Goal: Check status: Check status

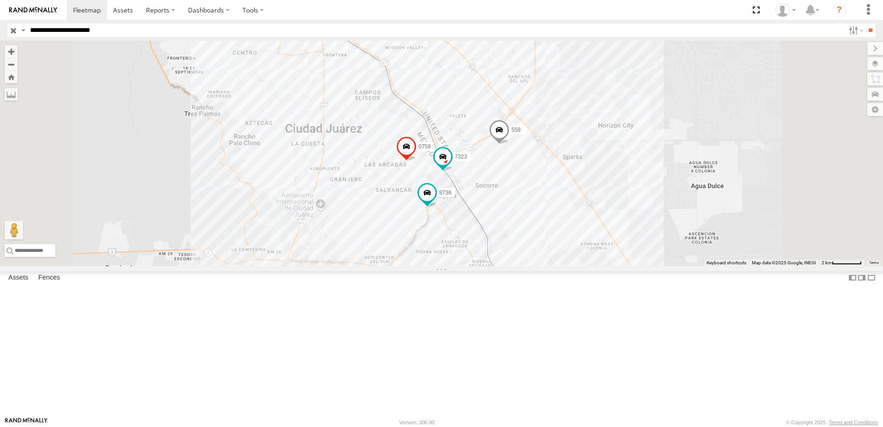
click at [541, 187] on div "7323 8736 0758 558 338" at bounding box center [441, 153] width 883 height 225
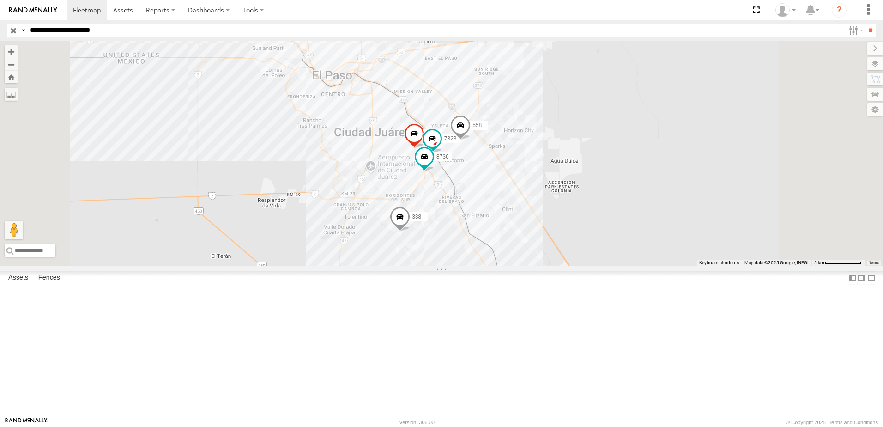
click at [170, 32] on input "**********" at bounding box center [435, 30] width 818 height 13
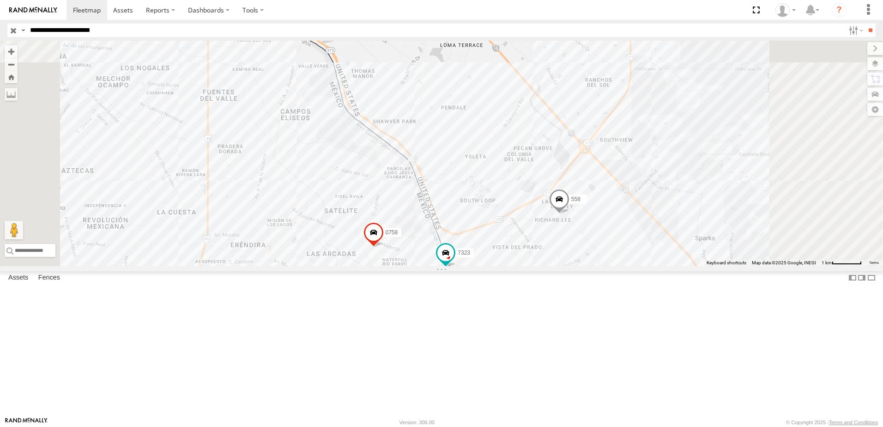
drag, startPoint x: 523, startPoint y: 190, endPoint x: 522, endPoint y: 280, distance: 90.0
click at [522, 266] on div "7323 8736 0758 558 338" at bounding box center [441, 153] width 883 height 225
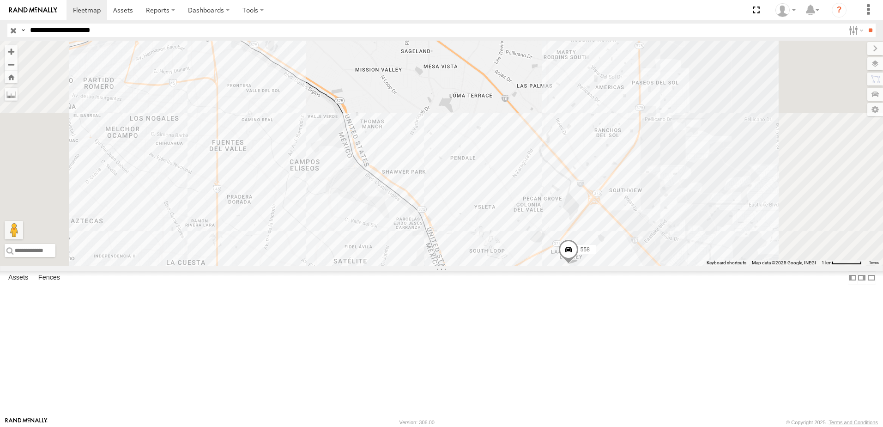
drag, startPoint x: 490, startPoint y: 216, endPoint x: 499, endPoint y: 273, distance: 57.5
click at [499, 266] on div "7323 8736 0758 558 338" at bounding box center [441, 153] width 883 height 225
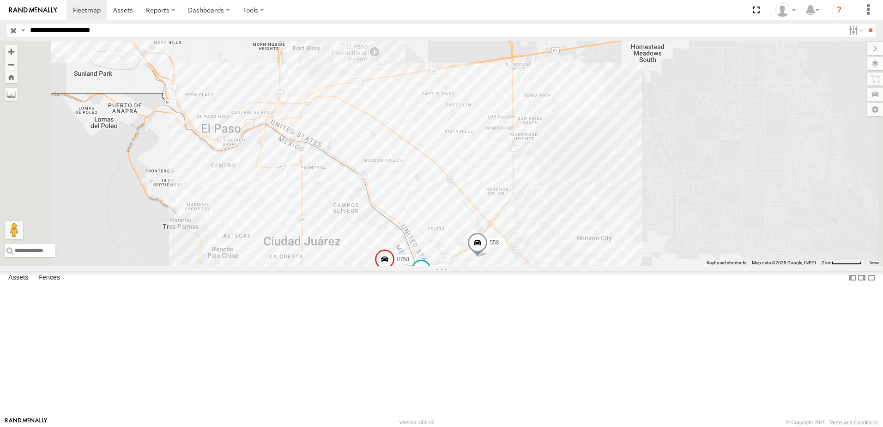
drag, startPoint x: 476, startPoint y: 175, endPoint x: 476, endPoint y: 192, distance: 16.6
click at [476, 192] on div "7323 8736 0758 558 338" at bounding box center [441, 153] width 883 height 225
drag, startPoint x: 433, startPoint y: 133, endPoint x: 448, endPoint y: 139, distance: 16.4
click at [448, 139] on div "7323 8736 0758 558 338" at bounding box center [441, 153] width 883 height 225
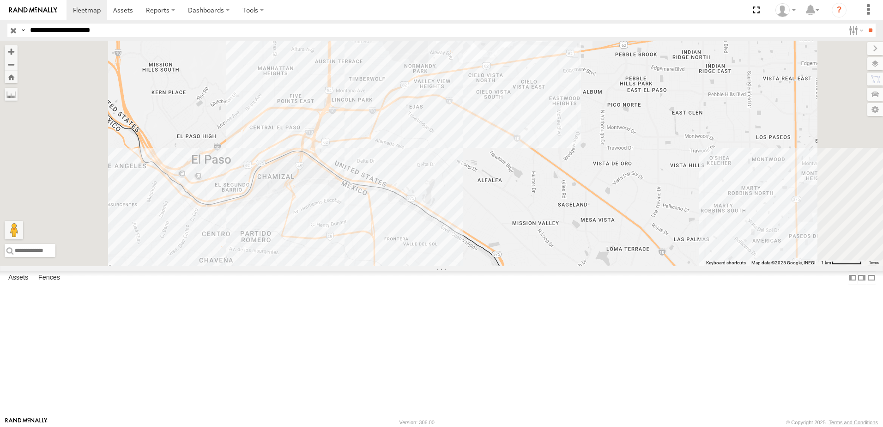
drag, startPoint x: 371, startPoint y: 197, endPoint x: 406, endPoint y: 194, distance: 35.6
click at [406, 194] on div "7323 8736 0758 558 338" at bounding box center [441, 153] width 883 height 225
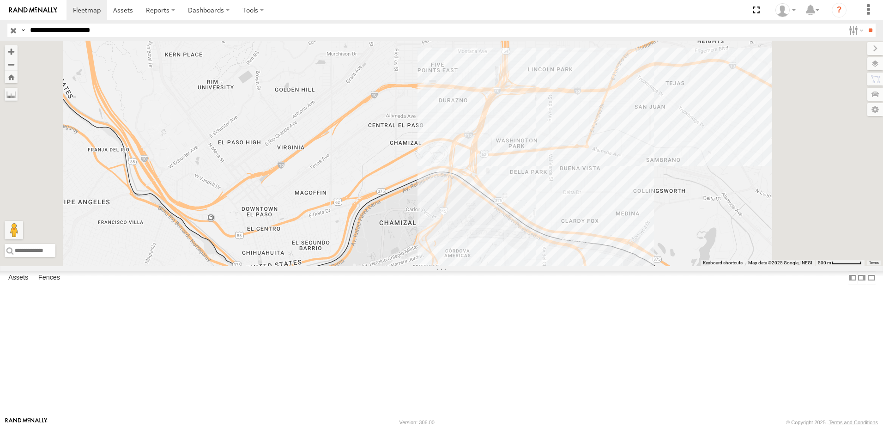
drag, startPoint x: 397, startPoint y: 245, endPoint x: 412, endPoint y: 262, distance: 22.6
click at [409, 262] on div "7323 8736 0758 558 338" at bounding box center [441, 153] width 883 height 225
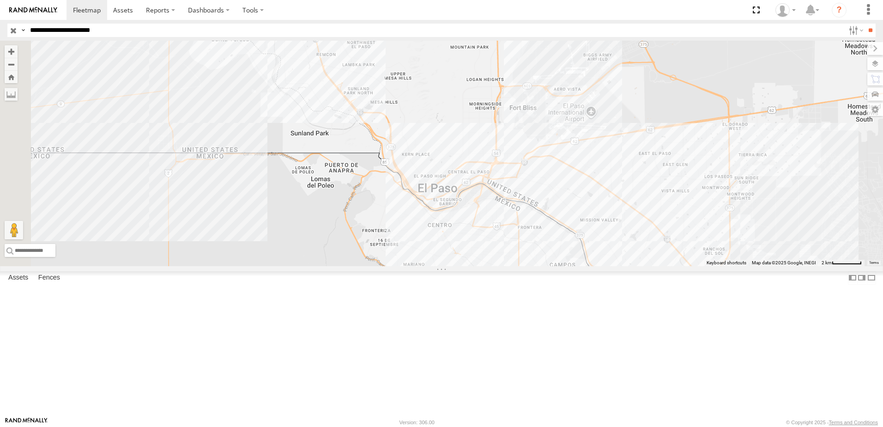
drag, startPoint x: 418, startPoint y: 278, endPoint x: 542, endPoint y: 266, distance: 124.3
click at [542, 266] on div "7323 8736 0758 558 338" at bounding box center [441, 153] width 883 height 225
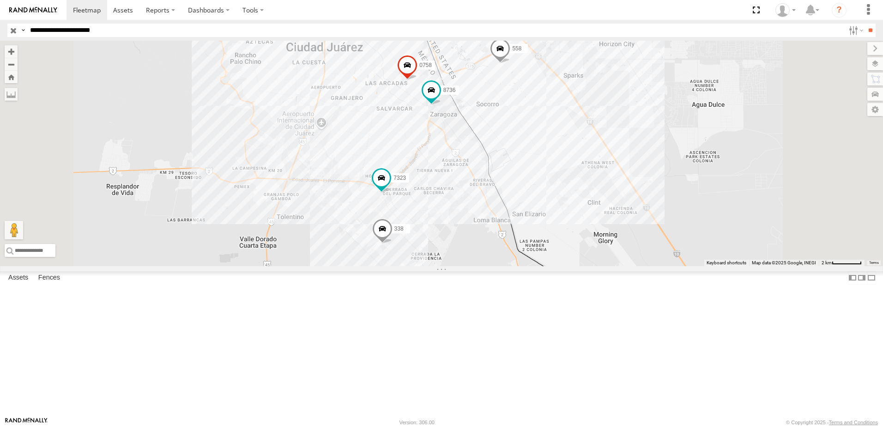
drag, startPoint x: 619, startPoint y: 190, endPoint x: 595, endPoint y: 253, distance: 67.4
click at [595, 253] on div "0758 558 7323 8736 338" at bounding box center [441, 153] width 883 height 225
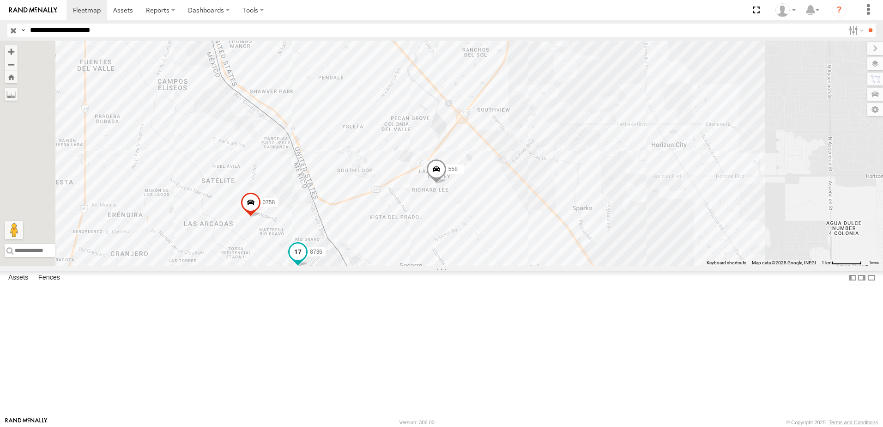
drag, startPoint x: 379, startPoint y: 327, endPoint x: 452, endPoint y: 327, distance: 72.9
click at [306, 260] on span at bounding box center [297, 252] width 17 height 17
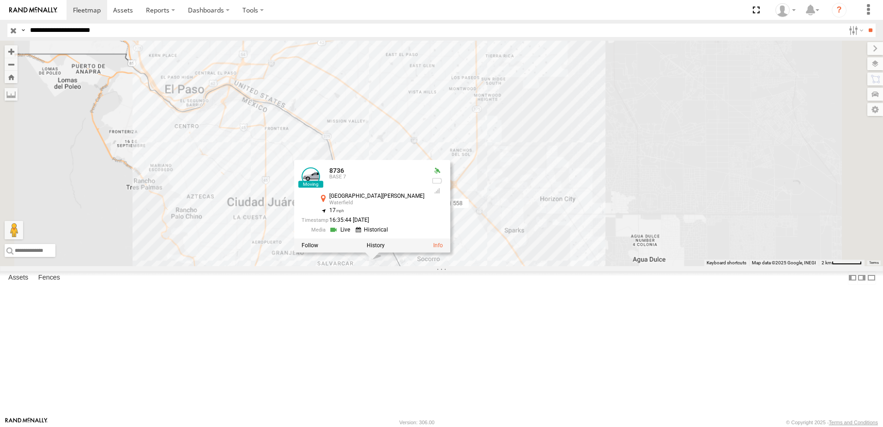
click at [286, 97] on div "0758 558 7323 8736 338 8736 BASE 7 Avenida Manuel J. Clouthier Waterfield 31.65…" at bounding box center [441, 153] width 883 height 225
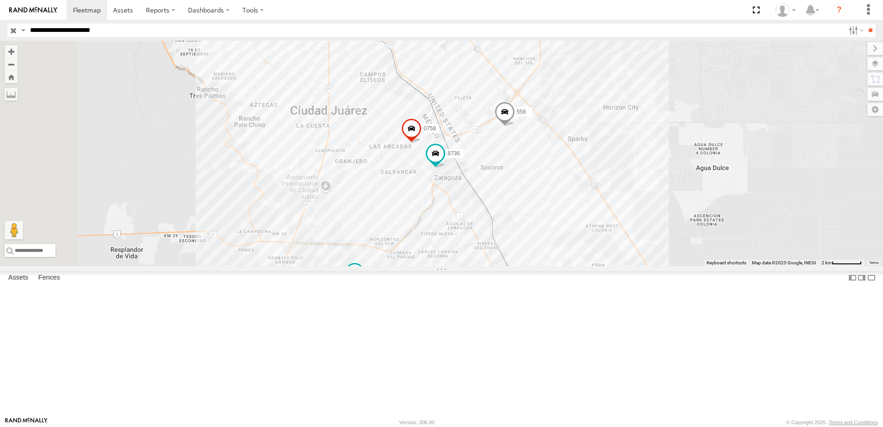
drag, startPoint x: 506, startPoint y: 235, endPoint x: 506, endPoint y: 279, distance: 43.4
click at [506, 266] on div "8736 0758 558 7323 338" at bounding box center [441, 153] width 883 height 225
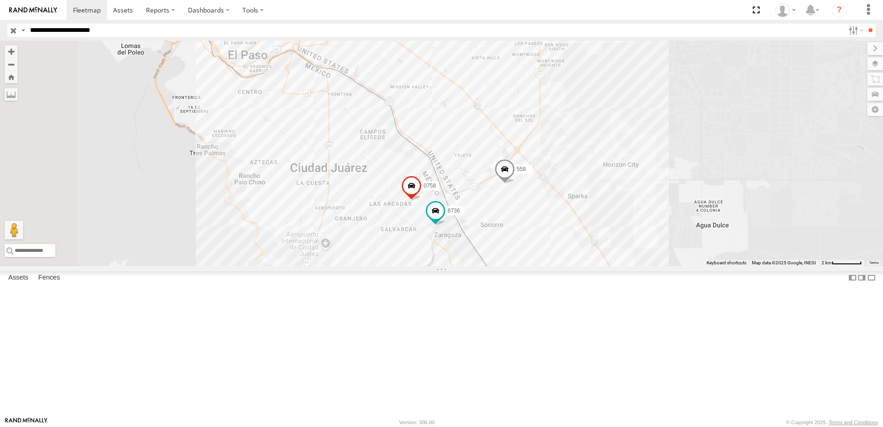
drag, startPoint x: 496, startPoint y: 100, endPoint x: 542, endPoint y: 187, distance: 97.5
click at [542, 187] on div "8736 0758 558 7323 338" at bounding box center [441, 153] width 883 height 225
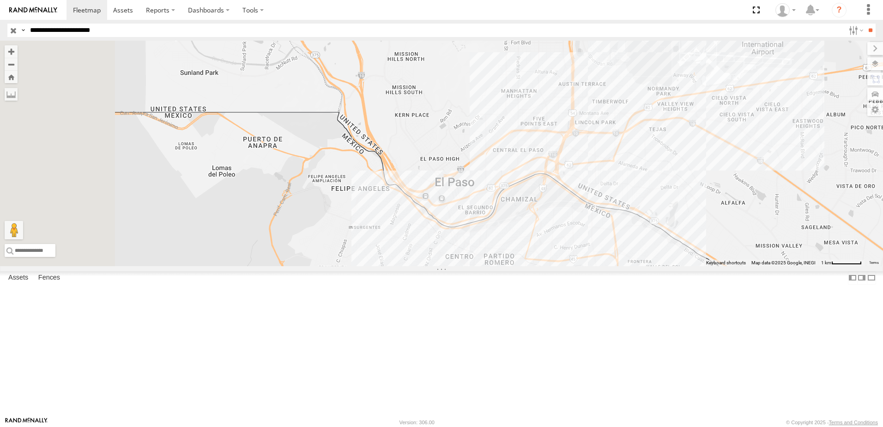
drag, startPoint x: 356, startPoint y: 197, endPoint x: 531, endPoint y: 208, distance: 174.9
click at [531, 208] on div "8736 0758 558 7323 338" at bounding box center [441, 153] width 883 height 225
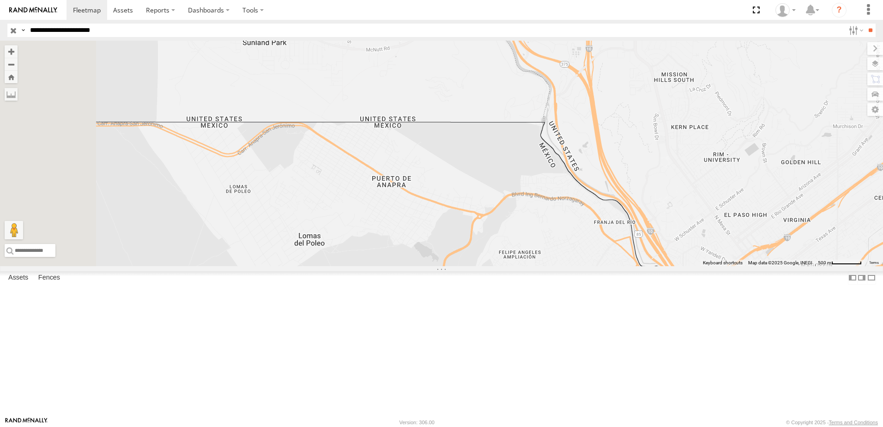
drag, startPoint x: 414, startPoint y: 198, endPoint x: 552, endPoint y: 211, distance: 138.6
click at [552, 211] on div "8736 0758 558 7323 338" at bounding box center [441, 153] width 883 height 225
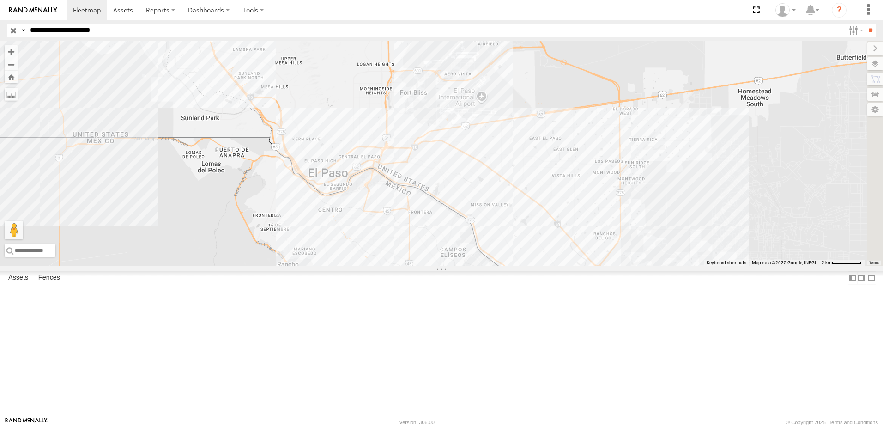
drag, startPoint x: 662, startPoint y: 225, endPoint x: 460, endPoint y: 231, distance: 201.8
click at [460, 231] on div "8736 0758 558 7323 338" at bounding box center [441, 153] width 883 height 225
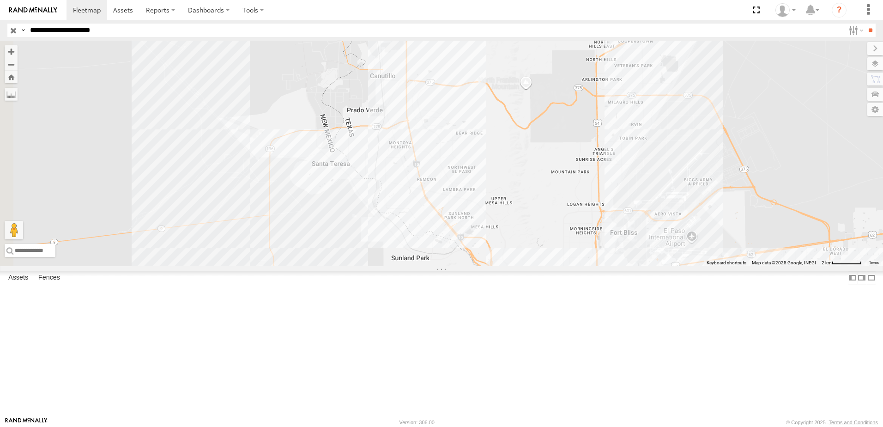
drag, startPoint x: 333, startPoint y: 153, endPoint x: 543, endPoint y: 293, distance: 252.4
click at [543, 266] on div "8736 0758 558 7323 338" at bounding box center [441, 153] width 883 height 225
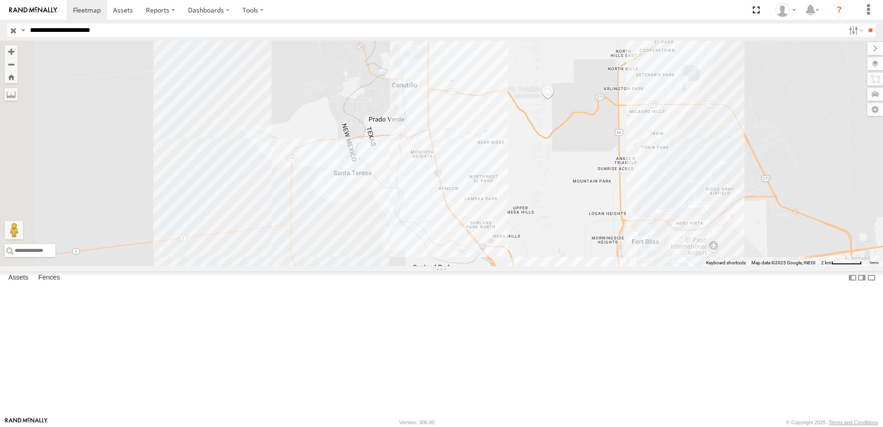
drag, startPoint x: 526, startPoint y: 262, endPoint x: 566, endPoint y: 274, distance: 41.2
click at [563, 266] on div "8736 0758 558 7323 338" at bounding box center [441, 153] width 883 height 225
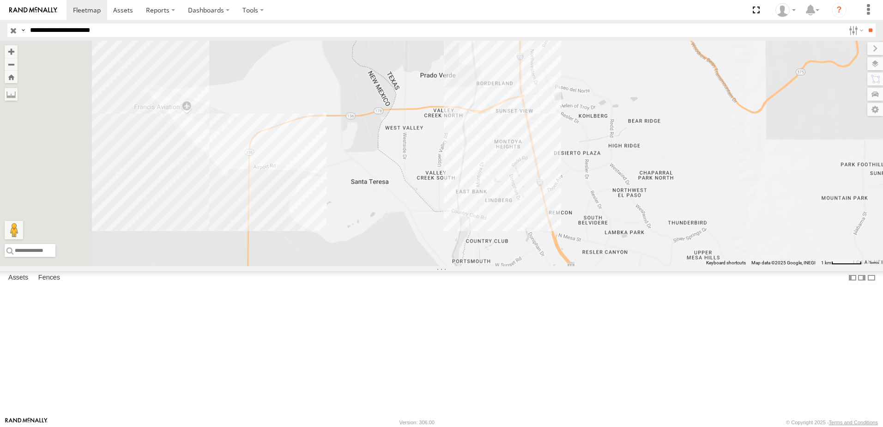
drag, startPoint x: 525, startPoint y: 255, endPoint x: 579, endPoint y: 278, distance: 58.7
click at [579, 266] on div "8736 0758 558 7323 338" at bounding box center [441, 153] width 883 height 225
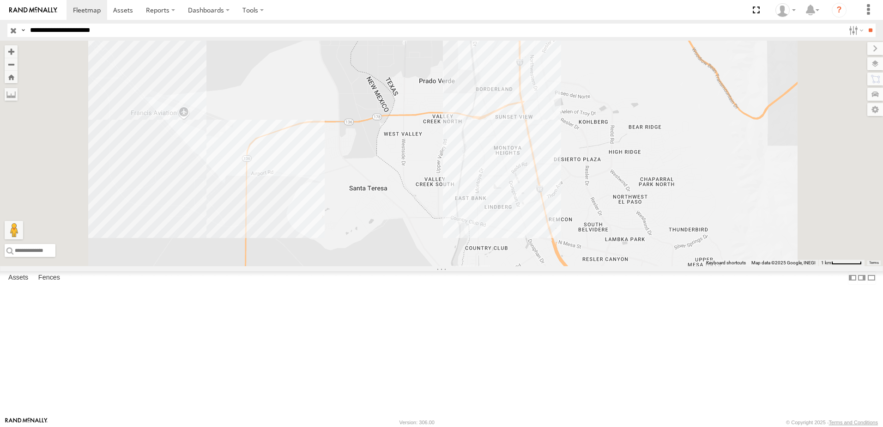
drag, startPoint x: 670, startPoint y: 290, endPoint x: 673, endPoint y: 298, distance: 8.8
click at [673, 266] on div "8736 0758 558 7323 338" at bounding box center [441, 153] width 883 height 225
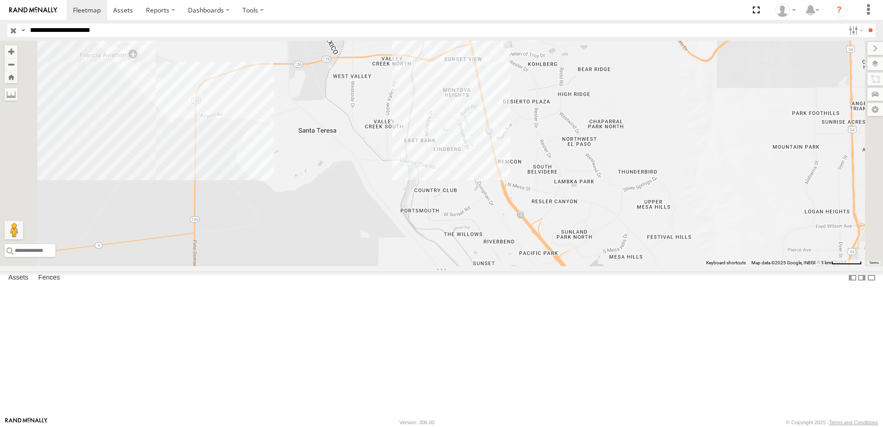
drag, startPoint x: 606, startPoint y: 251, endPoint x: 542, endPoint y: 174, distance: 100.7
click at [542, 174] on div "8736 0758 558 7323 338" at bounding box center [441, 153] width 883 height 225
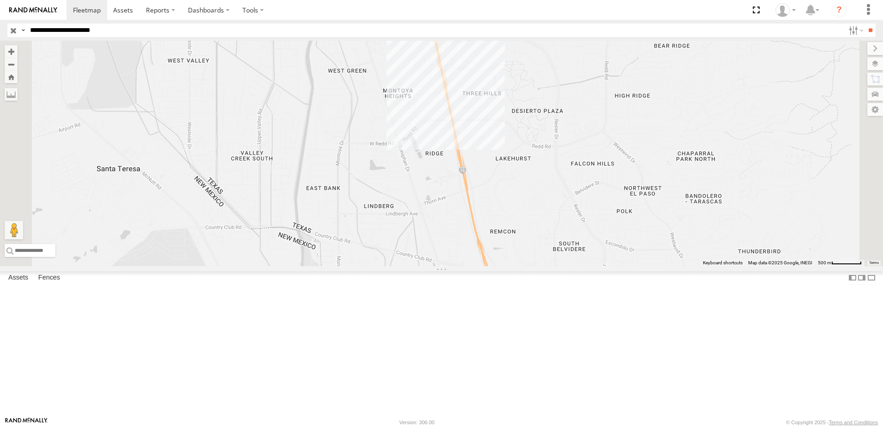
drag, startPoint x: 560, startPoint y: 161, endPoint x: 549, endPoint y: 287, distance: 126.4
click at [549, 266] on div "8736 0758 558 7323 338" at bounding box center [441, 153] width 883 height 225
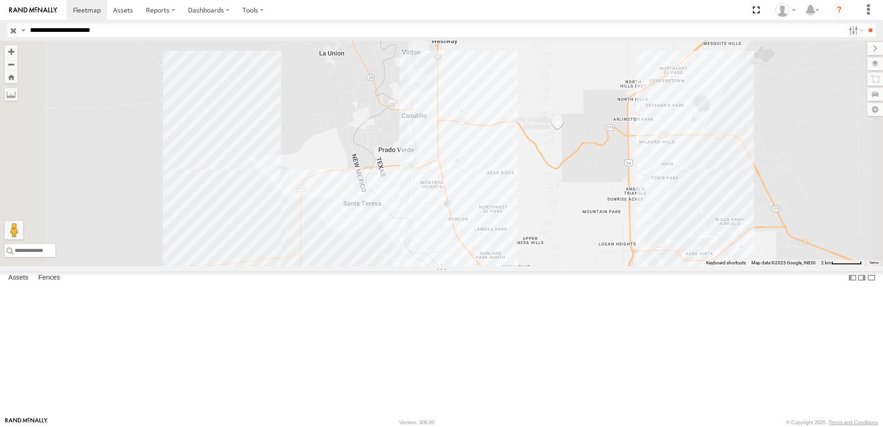
drag, startPoint x: 540, startPoint y: 319, endPoint x: 551, endPoint y: 302, distance: 20.0
click at [551, 266] on div "8736 0758 558 7323 338" at bounding box center [441, 153] width 883 height 225
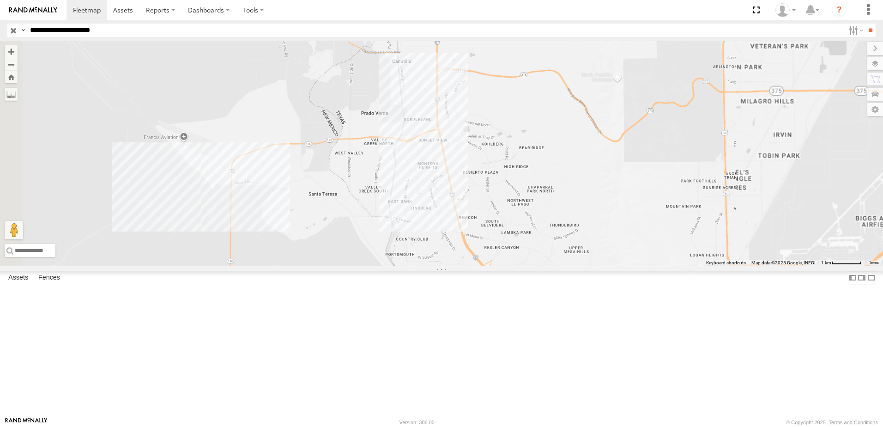
click at [555, 266] on div "8736 0758 558 7323 338" at bounding box center [441, 153] width 883 height 225
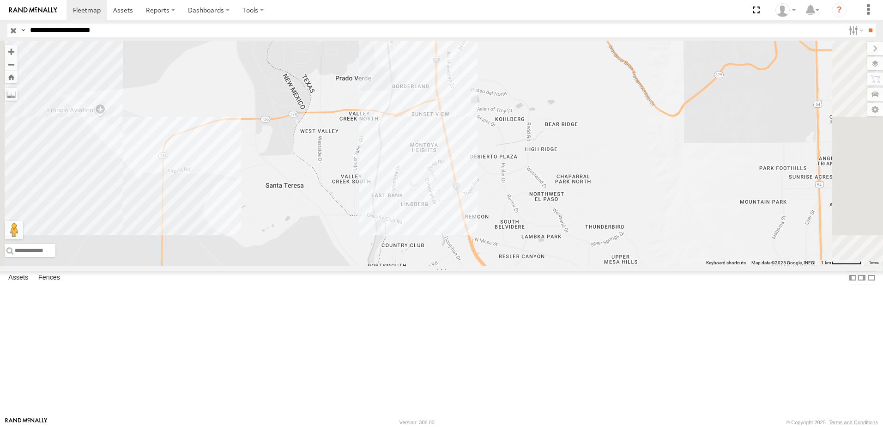
click at [592, 266] on div "8736 0758 558 7323 338" at bounding box center [441, 153] width 883 height 225
click at [593, 266] on div "8736 0758 558 7323 338" at bounding box center [441, 153] width 883 height 225
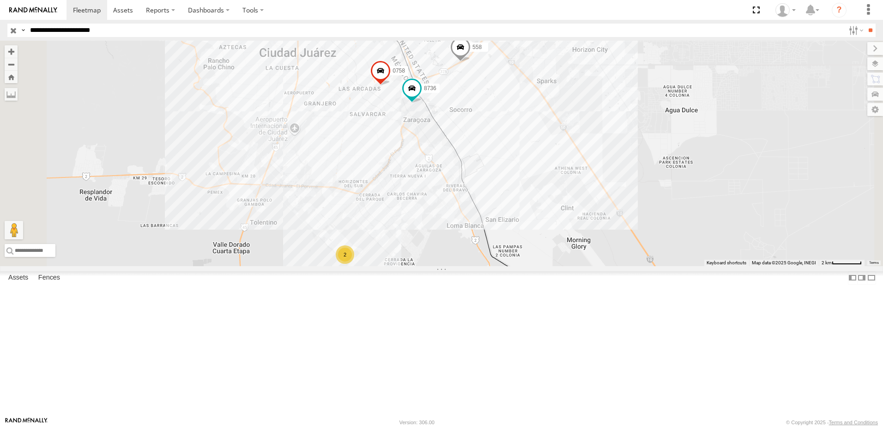
drag, startPoint x: 506, startPoint y: 177, endPoint x: 498, endPoint y: 177, distance: 7.9
click at [498, 177] on div "2 8736 0758 558" at bounding box center [441, 153] width 883 height 225
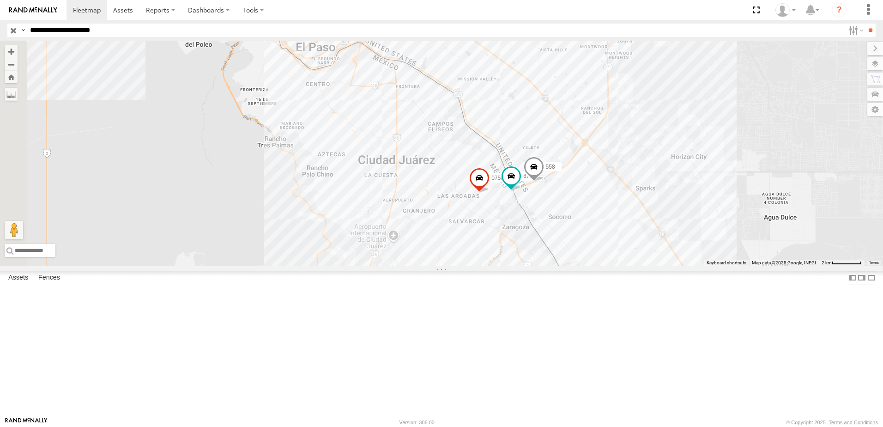
drag, startPoint x: 502, startPoint y: 125, endPoint x: 548, endPoint y: 249, distance: 132.5
click at [548, 247] on div "2 8736 0758 558" at bounding box center [441, 153] width 883 height 225
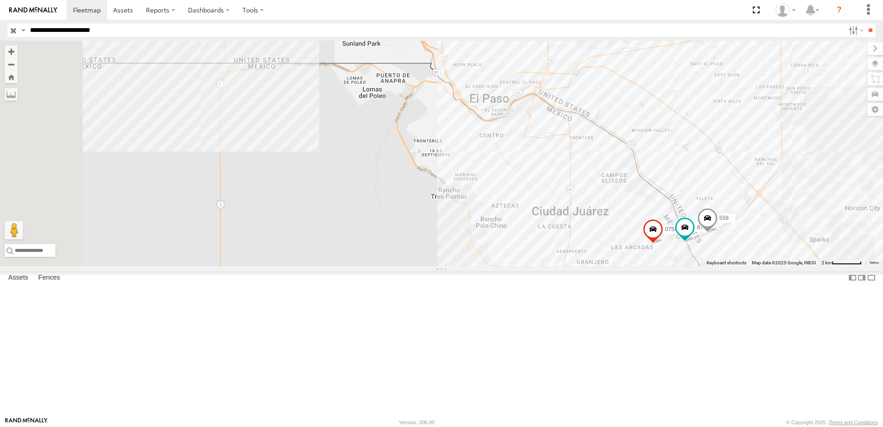
drag, startPoint x: 502, startPoint y: 199, endPoint x: 539, endPoint y: 205, distance: 37.7
click at [539, 205] on div "2 8736 0758 558" at bounding box center [441, 153] width 883 height 225
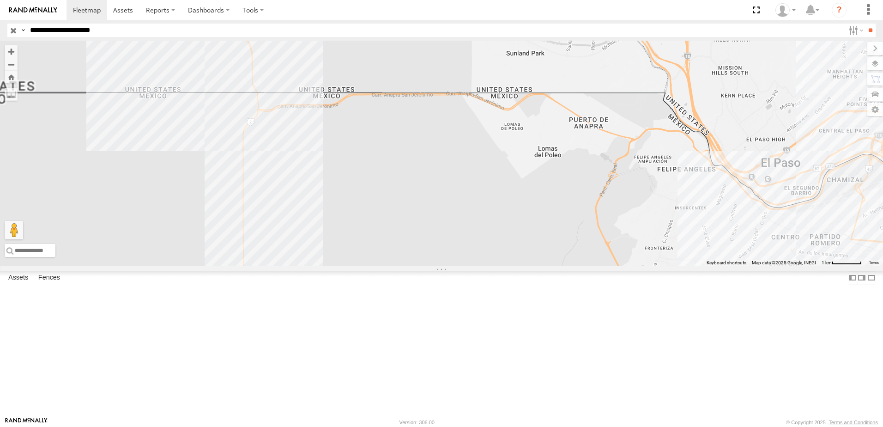
drag, startPoint x: 444, startPoint y: 193, endPoint x: 528, endPoint y: 266, distance: 111.6
click at [525, 263] on div "8736 0758 558" at bounding box center [441, 153] width 883 height 225
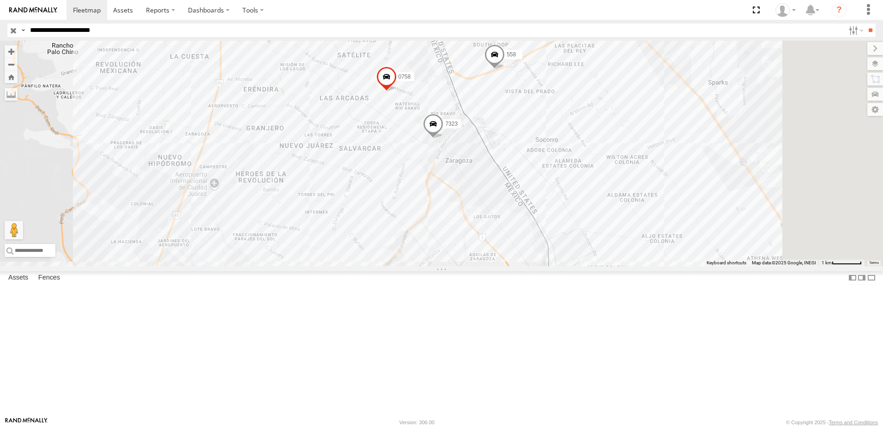
drag, startPoint x: 718, startPoint y: 95, endPoint x: 337, endPoint y: 16, distance: 389.1
click at [691, 145] on div "7323 8736 0758 558 338" at bounding box center [441, 153] width 883 height 225
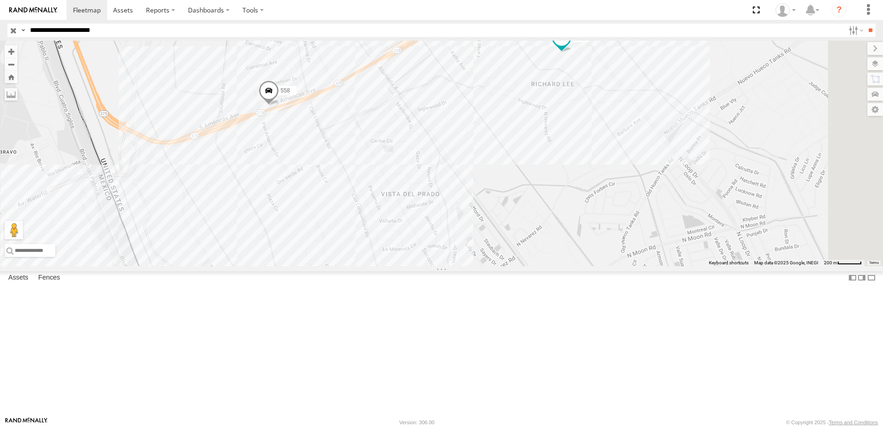
drag, startPoint x: 678, startPoint y: 285, endPoint x: 673, endPoint y: 298, distance: 13.7
click at [673, 266] on div "8736 7323 0758 558 338" at bounding box center [441, 153] width 883 height 225
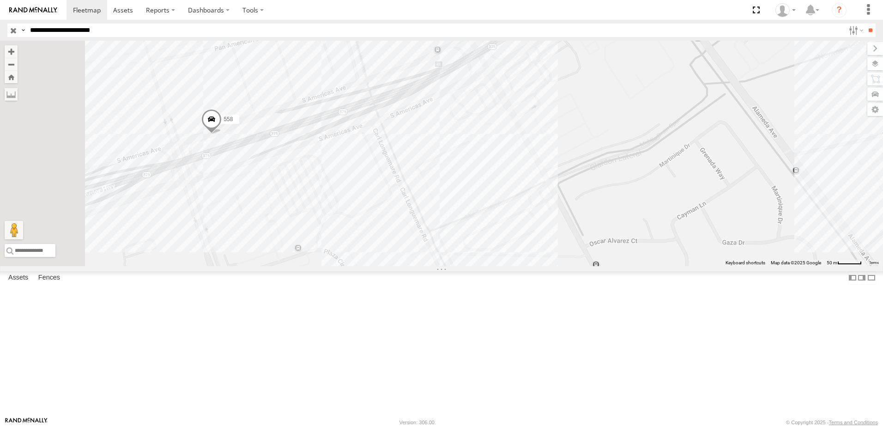
drag, startPoint x: 340, startPoint y: 239, endPoint x: 417, endPoint y: 241, distance: 76.7
click at [417, 241] on div "8736 7323 0758 558 338" at bounding box center [441, 153] width 883 height 225
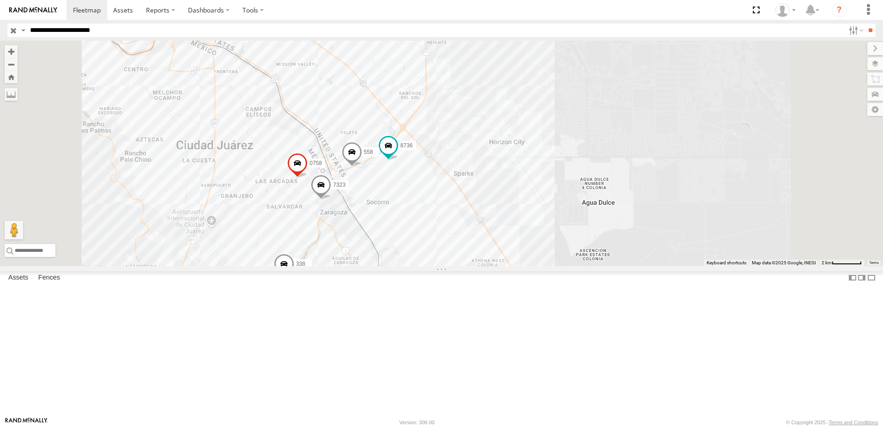
drag, startPoint x: 518, startPoint y: 250, endPoint x: 509, endPoint y: 253, distance: 9.3
click at [517, 253] on div "8736 7323 0758 558 338" at bounding box center [441, 153] width 883 height 225
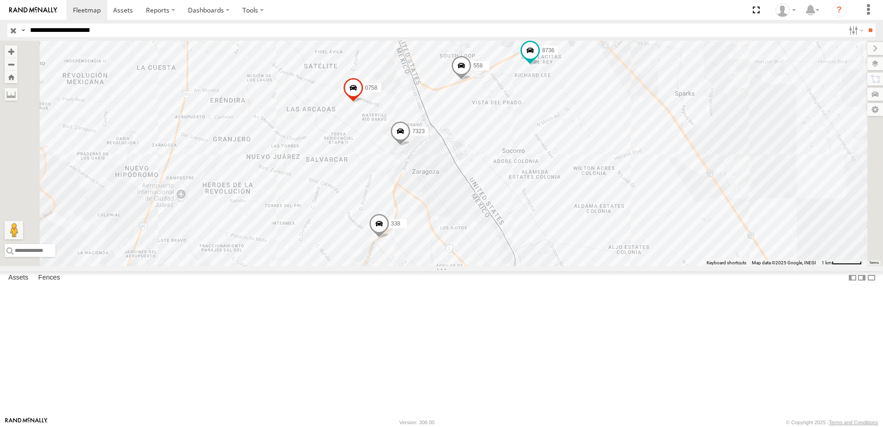
drag, startPoint x: 689, startPoint y: 186, endPoint x: 658, endPoint y: 210, distance: 39.8
click at [664, 212] on div "8736 7323 0758 558 338" at bounding box center [441, 153] width 883 height 225
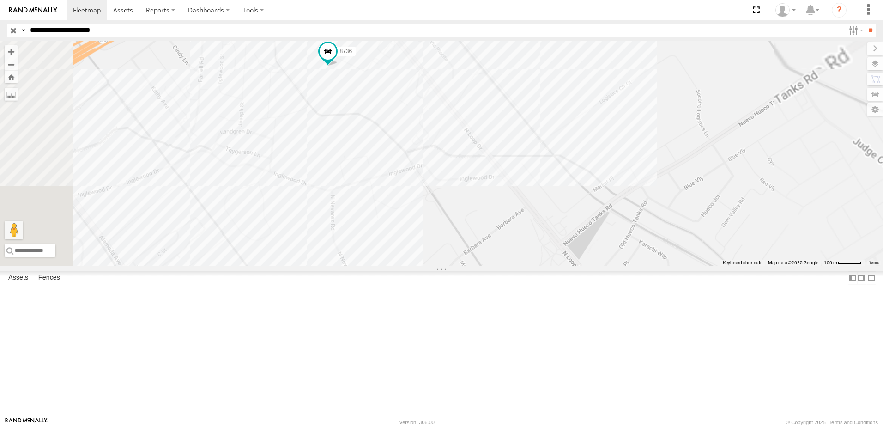
drag, startPoint x: 506, startPoint y: 278, endPoint x: 525, endPoint y: 282, distance: 20.3
click at [520, 266] on div "8736 7323 0758 558 338" at bounding box center [441, 153] width 883 height 225
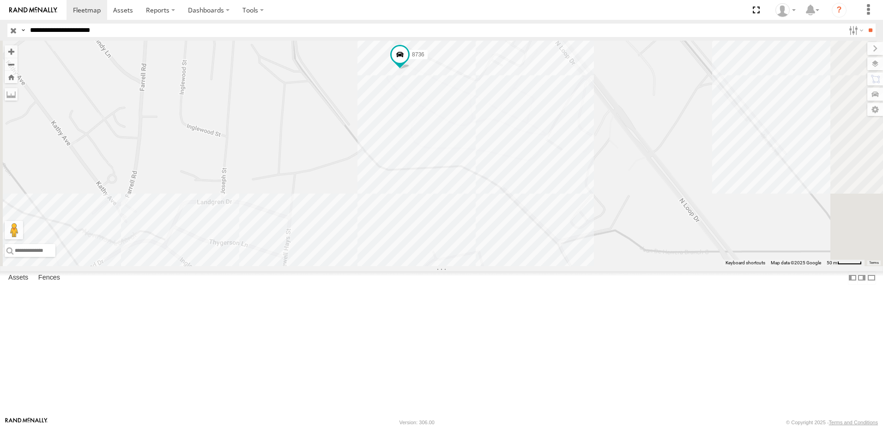
drag, startPoint x: 544, startPoint y: 261, endPoint x: 542, endPoint y: 296, distance: 35.1
click at [542, 266] on div "8736 7323 0758 558 338" at bounding box center [441, 153] width 883 height 225
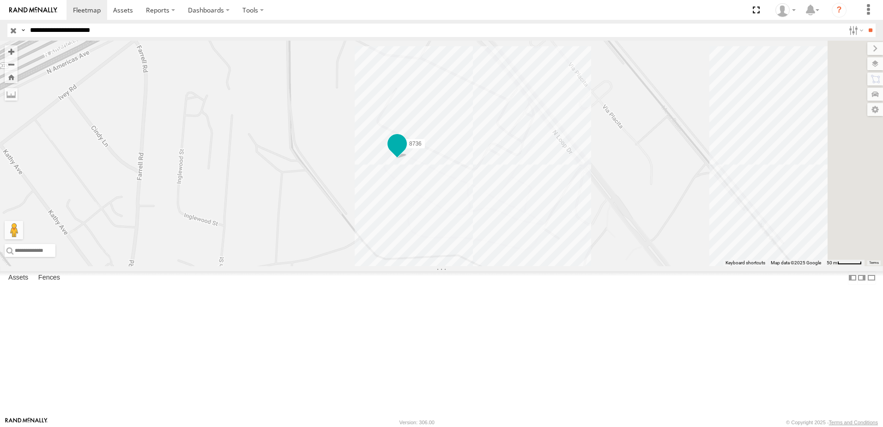
click at [405, 152] on span at bounding box center [397, 144] width 17 height 17
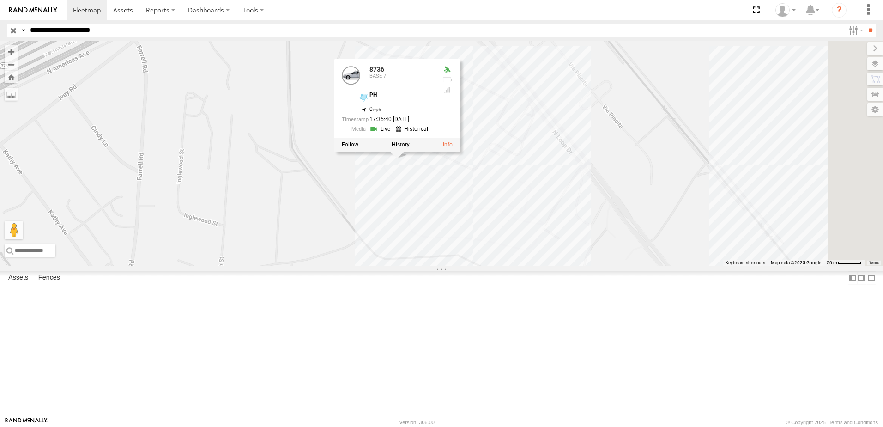
click at [393, 133] on link at bounding box center [381, 129] width 24 height 9
click at [449, 266] on div "8736 7323 0758 558 338 8736 BASE 7 PH 31.68155 , -106.29723 0 17:35:40 08/26/20…" at bounding box center [441, 153] width 883 height 225
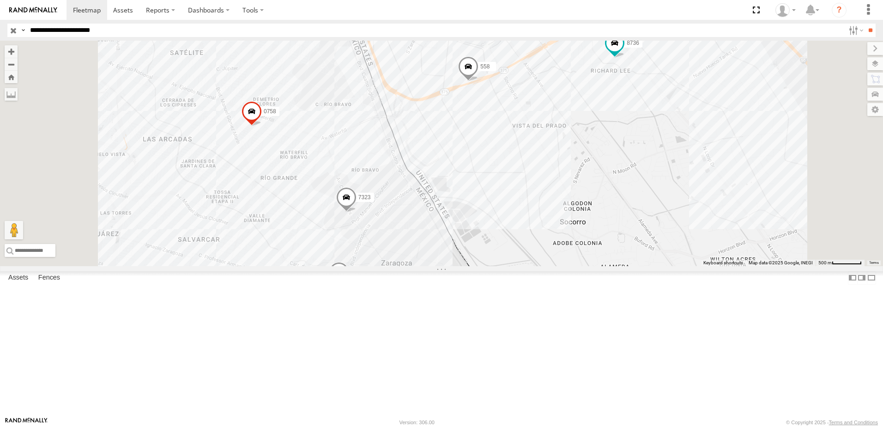
click at [759, 153] on div "8736 7323 0758 558 338" at bounding box center [441, 153] width 883 height 225
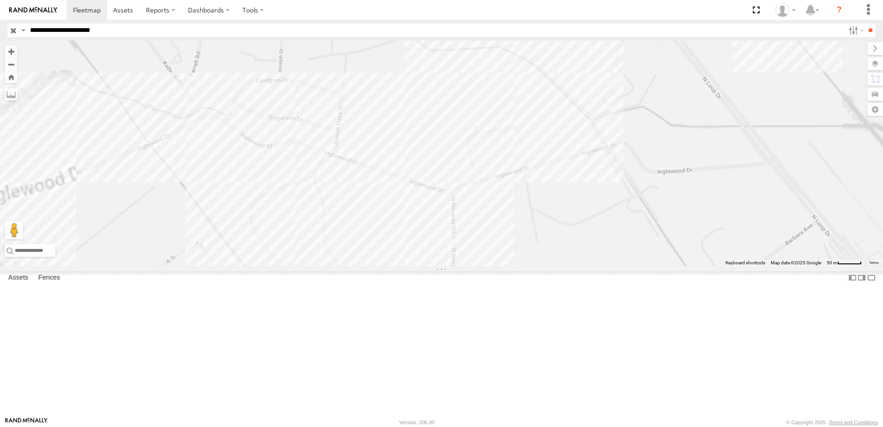
drag, startPoint x: 699, startPoint y: 229, endPoint x: 687, endPoint y: 256, distance: 29.3
click at [689, 256] on div "8736 7323 0758 558 338" at bounding box center [441, 153] width 883 height 225
drag, startPoint x: 583, startPoint y: 160, endPoint x: 582, endPoint y: 184, distance: 24.0
click at [583, 175] on div "8736 7323 0758 558 338" at bounding box center [441, 153] width 883 height 225
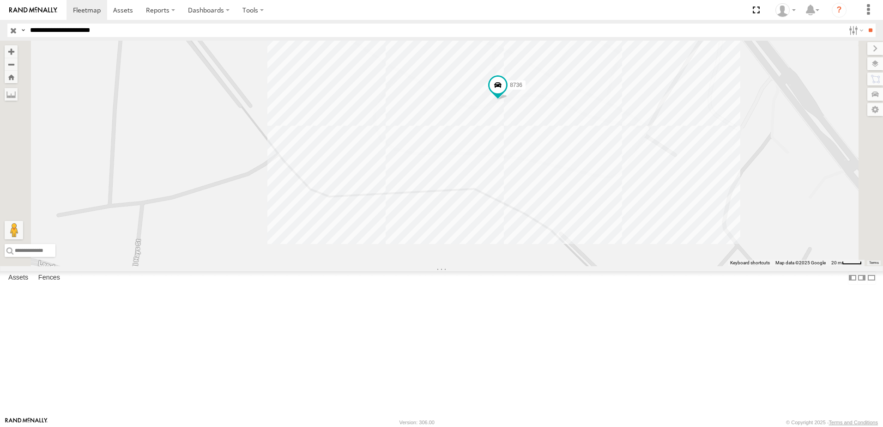
drag, startPoint x: 560, startPoint y: 242, endPoint x: 524, endPoint y: 253, distance: 37.7
click at [536, 252] on div "8736 7323 0758 558 338" at bounding box center [441, 153] width 883 height 225
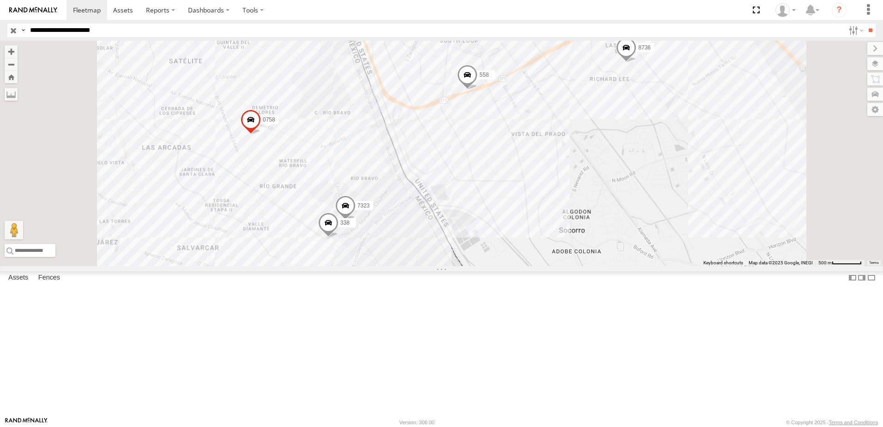
drag, startPoint x: 774, startPoint y: 173, endPoint x: 754, endPoint y: 189, distance: 25.7
click at [758, 193] on div "8736 7323 0758 558 338" at bounding box center [441, 153] width 883 height 225
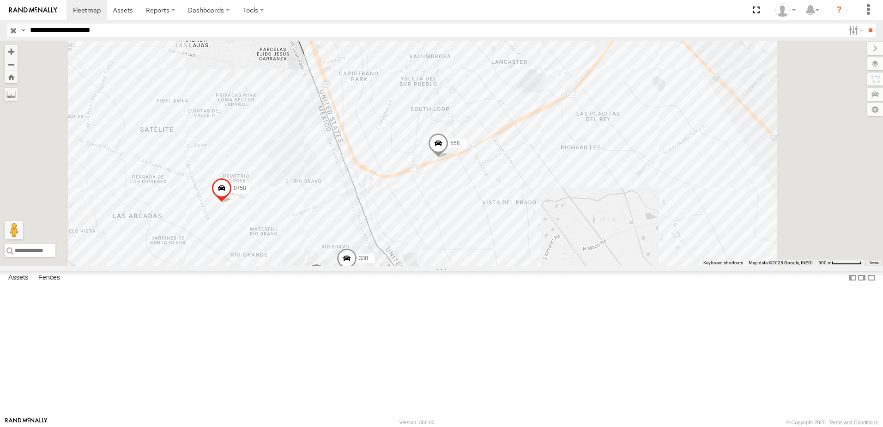
drag, startPoint x: 635, startPoint y: 241, endPoint x: 625, endPoint y: 259, distance: 20.5
click at [625, 259] on div "558 7323 0758 338" at bounding box center [441, 153] width 883 height 225
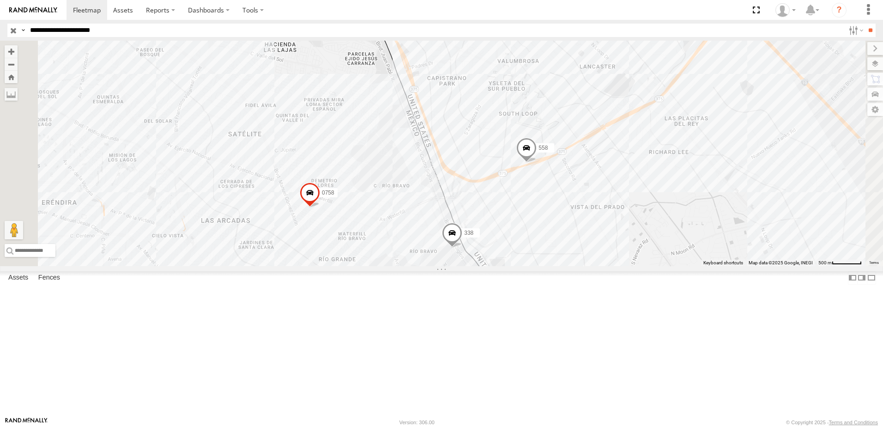
drag, startPoint x: 568, startPoint y: 299, endPoint x: 568, endPoint y: 259, distance: 39.7
click at [462, 247] on span at bounding box center [452, 235] width 20 height 25
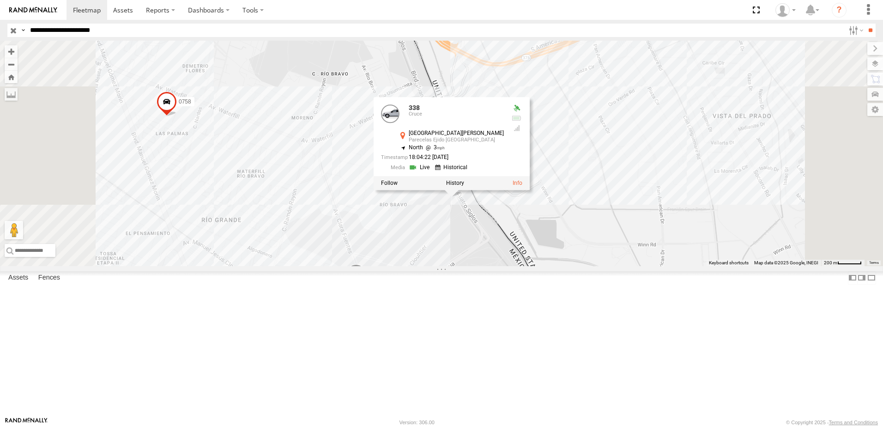
click at [630, 266] on div "7323 0758 558 338 338 Cruce Avenida Manuel J. Clouthier Parecelas Ejido Zaragoz…" at bounding box center [441, 153] width 883 height 225
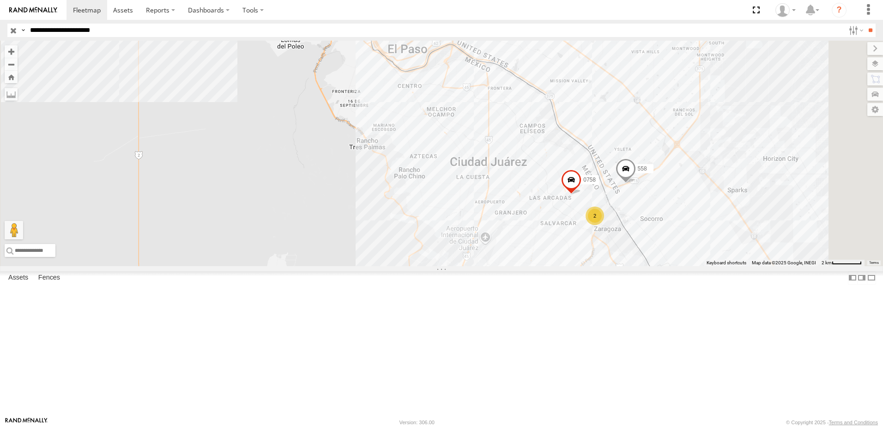
drag, startPoint x: 731, startPoint y: 214, endPoint x: 725, endPoint y: 224, distance: 12.2
click at [725, 224] on div "8736 0758 558 2" at bounding box center [441, 153] width 883 height 225
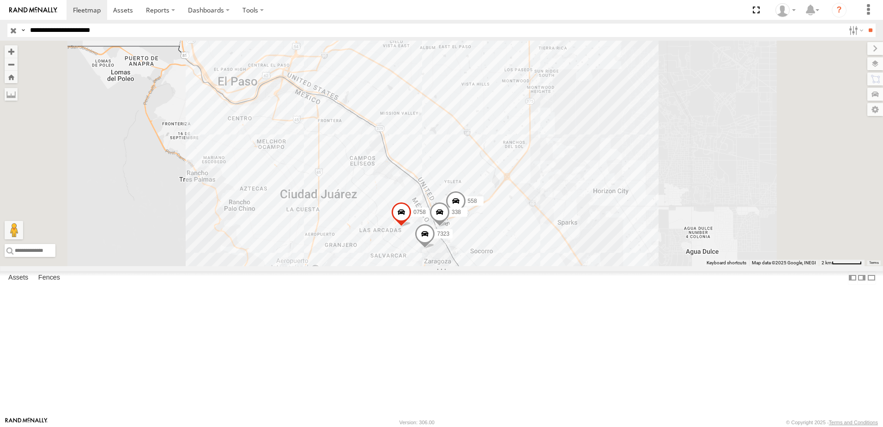
drag, startPoint x: 589, startPoint y: 231, endPoint x: 566, endPoint y: 210, distance: 31.4
click at [566, 210] on div "7323 8736 0758 558 338" at bounding box center [441, 153] width 883 height 225
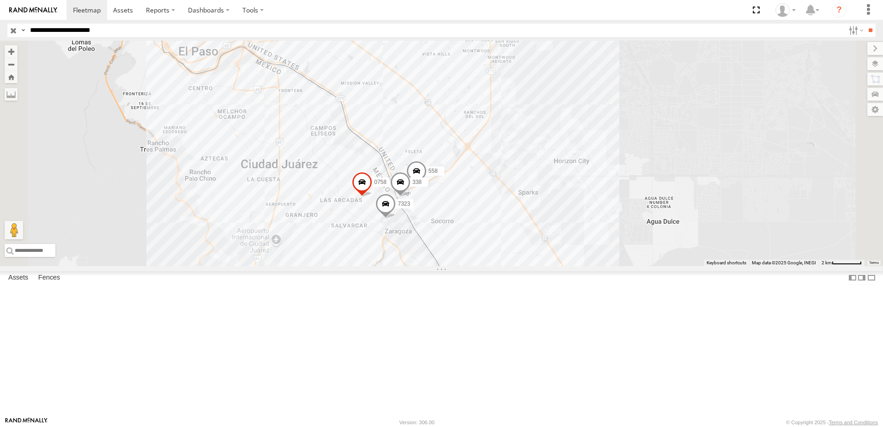
drag, startPoint x: 467, startPoint y: 120, endPoint x: 466, endPoint y: 130, distance: 10.7
click at [466, 130] on div "7323 8736 0758 558 338" at bounding box center [441, 153] width 883 height 225
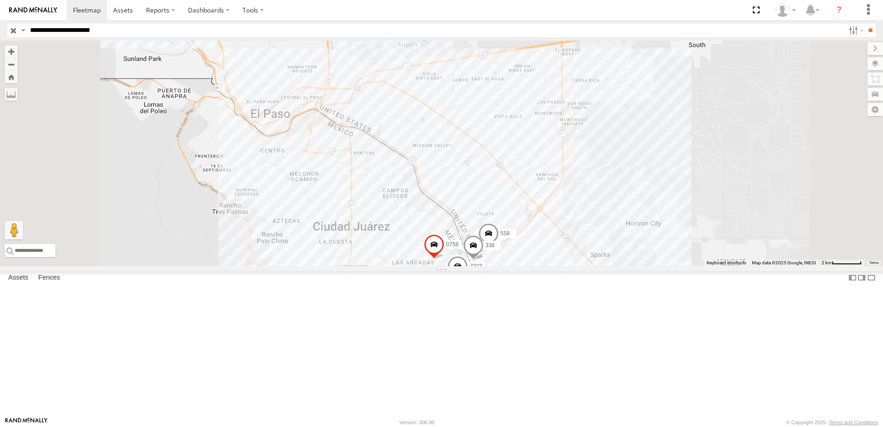
drag, startPoint x: 594, startPoint y: 336, endPoint x: 574, endPoint y: 290, distance: 49.8
click at [574, 266] on div "8736 7323 0758 558 338" at bounding box center [441, 153] width 883 height 225
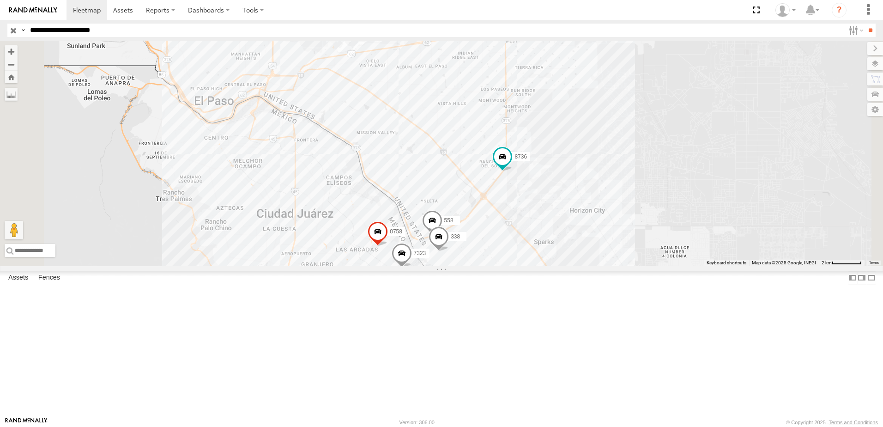
drag, startPoint x: 626, startPoint y: 336, endPoint x: 626, endPoint y: 288, distance: 47.6
click at [626, 266] on div "7323 8736 0758 558 338" at bounding box center [441, 153] width 883 height 225
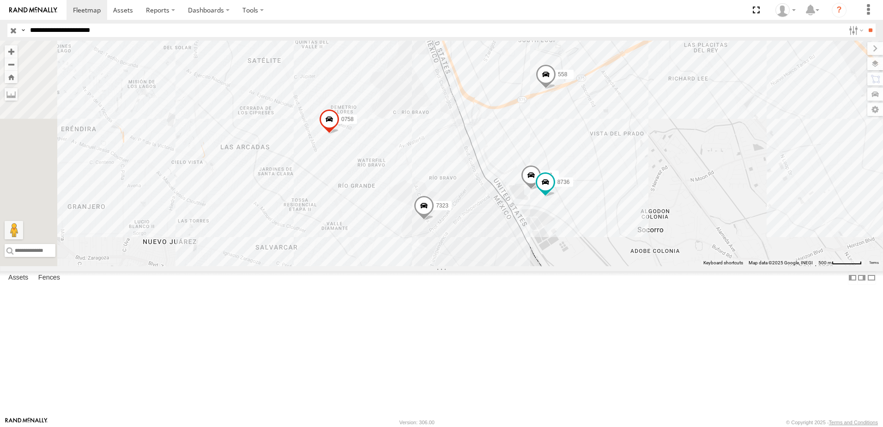
drag, startPoint x: 686, startPoint y: 265, endPoint x: 686, endPoint y: 280, distance: 15.2
click at [686, 266] on div "7323 0758 338 8736 558" at bounding box center [441, 153] width 883 height 225
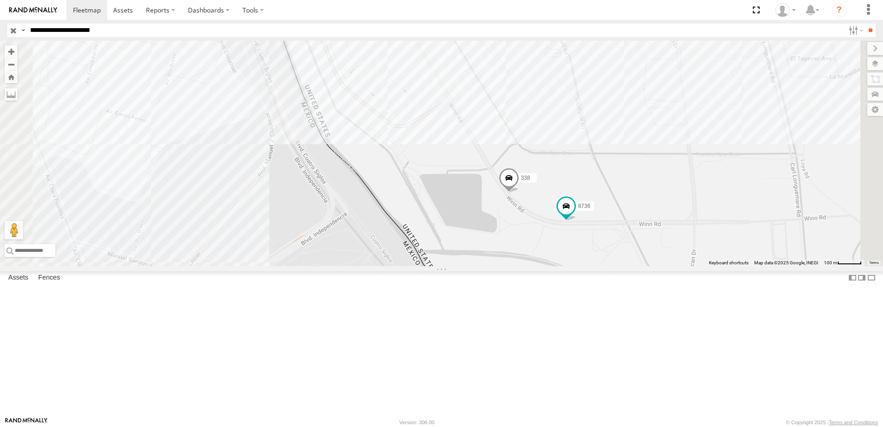
drag, startPoint x: 658, startPoint y: 140, endPoint x: 656, endPoint y: 196, distance: 56.4
click at [656, 195] on div "7323 0758 338 8736 558" at bounding box center [441, 153] width 883 height 225
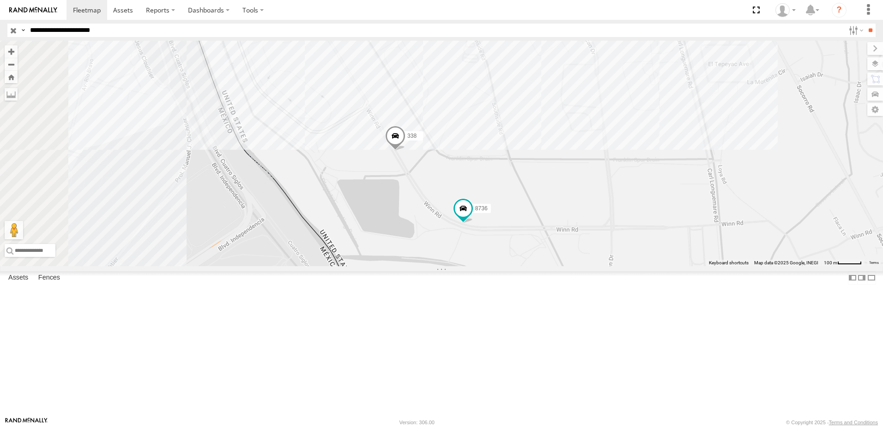
drag, startPoint x: 642, startPoint y: 288, endPoint x: 693, endPoint y: 296, distance: 51.5
click at [693, 266] on div "7323 8736 0758 558 338" at bounding box center [441, 153] width 883 height 225
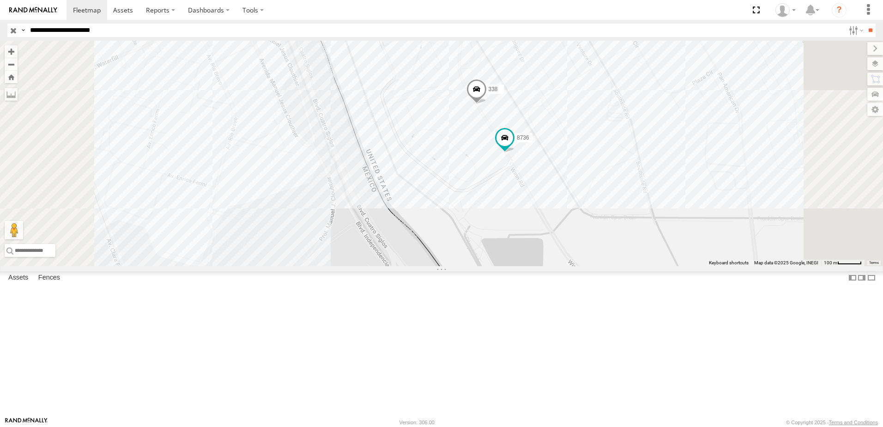
drag, startPoint x: 621, startPoint y: 233, endPoint x: 619, endPoint y: 275, distance: 42.5
click at [619, 266] on div "7323 0758 558 8736 338" at bounding box center [441, 153] width 883 height 225
